Goal: Task Accomplishment & Management: Complete application form

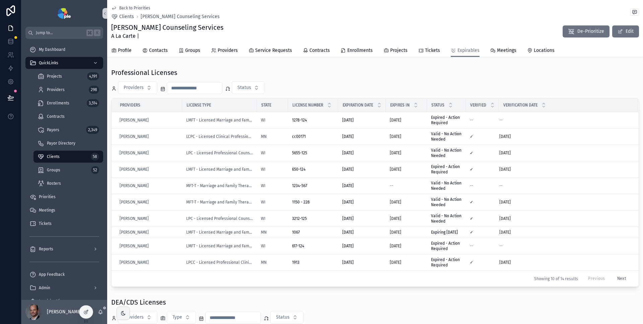
scroll to position [30, 0]
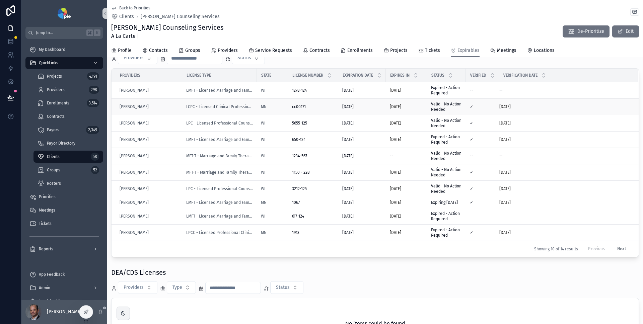
click at [321, 107] on div "cc00171 cc00171" at bounding box center [313, 106] width 42 height 5
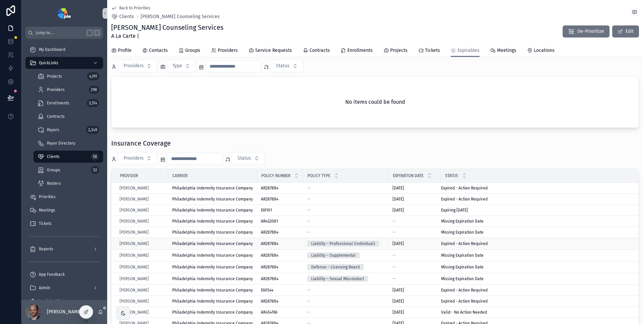
scroll to position [314, 0]
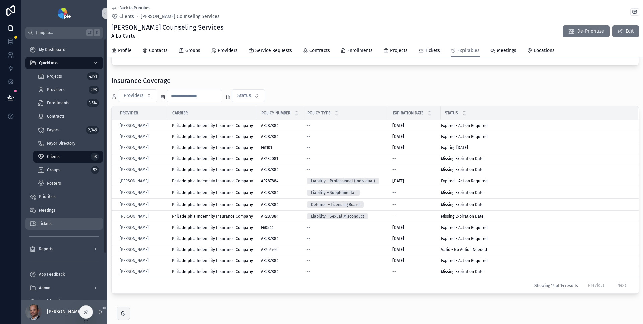
click at [55, 225] on div "Tickets" at bounding box center [64, 223] width 70 height 11
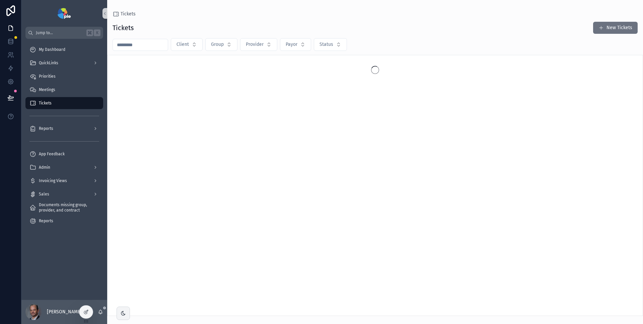
click at [618, 25] on button "New Tickets" at bounding box center [615, 28] width 45 height 12
click at [614, 26] on button "New Tickets" at bounding box center [615, 28] width 45 height 12
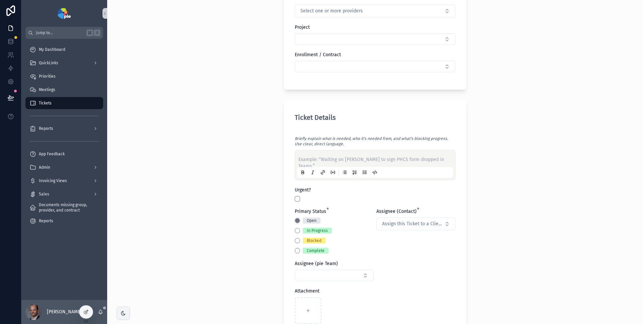
scroll to position [192, 0]
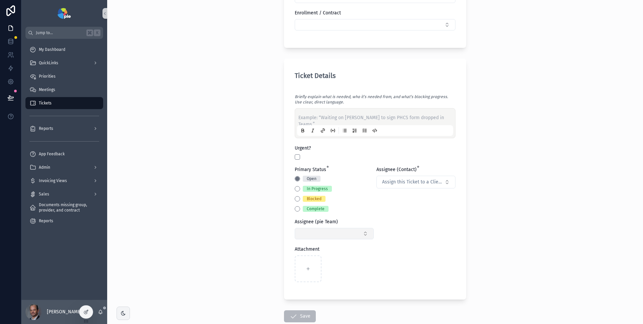
click at [364, 233] on button "Select Button" at bounding box center [334, 233] width 79 height 11
click at [483, 210] on div "Tickets Create a Ticket Create a Ticket Client Group Select a group Payor Provi…" at bounding box center [375, 162] width 536 height 324
click at [448, 182] on button "Assign this Ticket to a Client Contact" at bounding box center [415, 182] width 79 height 13
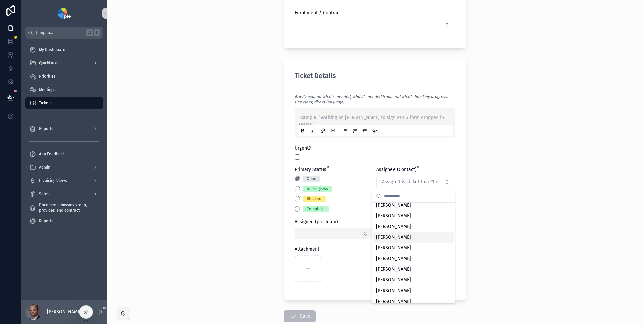
scroll to position [0, 0]
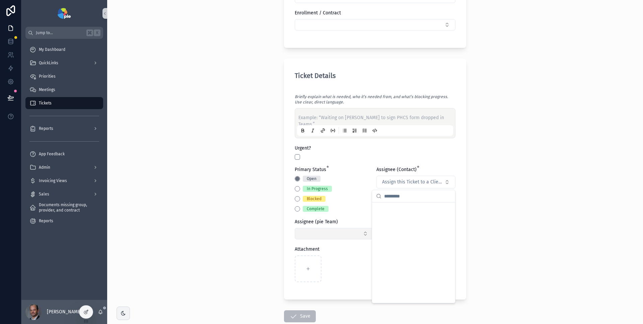
click at [350, 237] on button "Select Button" at bounding box center [334, 233] width 79 height 11
click at [446, 185] on button "Assign this Ticket to a Client Contact" at bounding box center [415, 182] width 79 height 13
click at [502, 183] on div "Tickets Create a Ticket Create a Ticket Client Group Select a group Payor Provi…" at bounding box center [375, 162] width 536 height 324
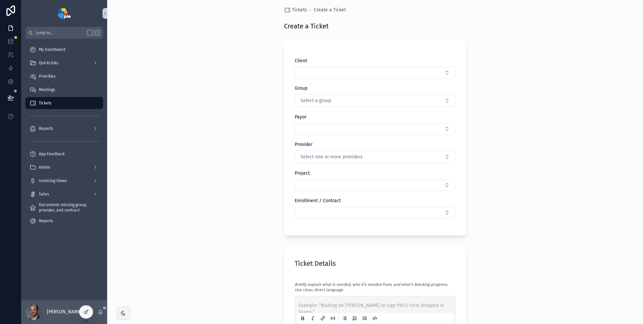
scroll to position [27, 0]
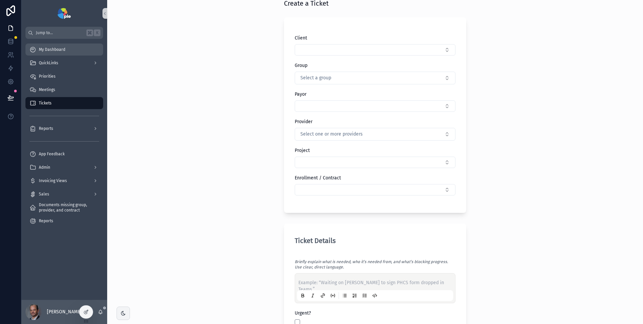
click at [63, 51] on span "My Dashboard" at bounding box center [52, 49] width 26 height 5
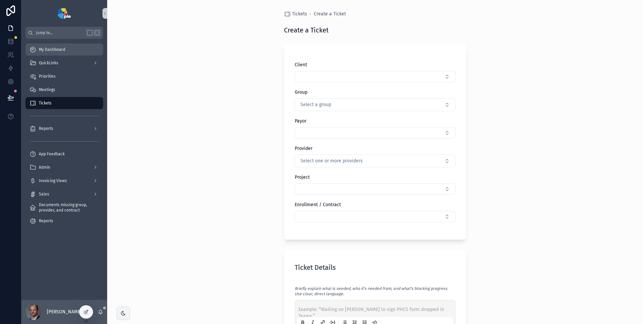
scroll to position [39, 0]
